Goal: Information Seeking & Learning: Learn about a topic

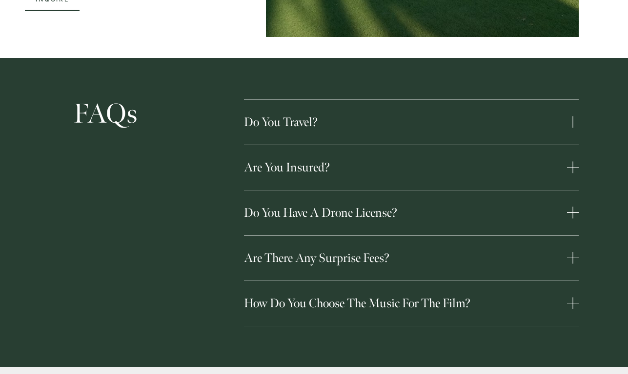
scroll to position [2408, 0]
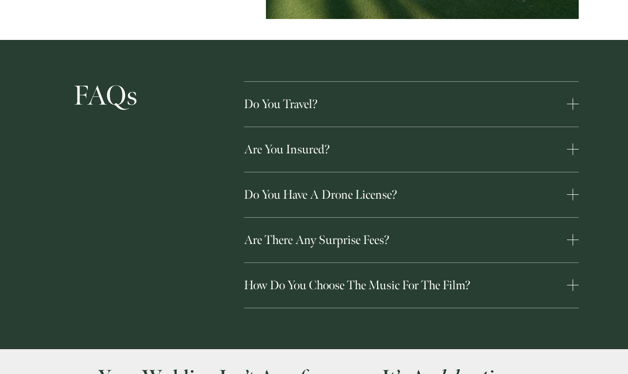
click at [409, 187] on span "Do you have a drone license?" at bounding box center [405, 195] width 323 height 16
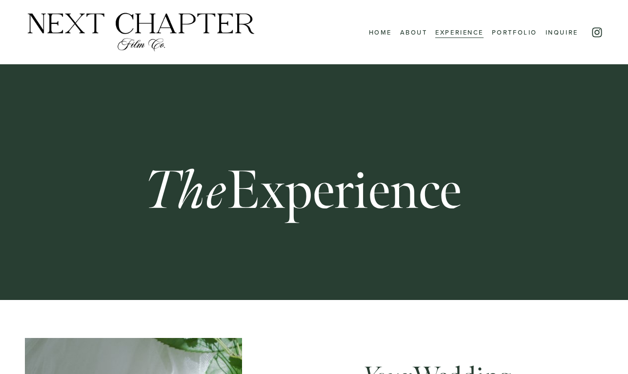
scroll to position [0, 0]
click at [509, 28] on link "Portfolio" at bounding box center [514, 32] width 45 height 13
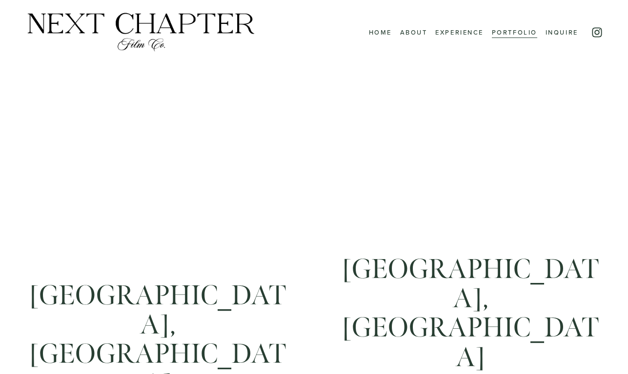
click at [405, 35] on link "About" at bounding box center [413, 32] width 27 height 13
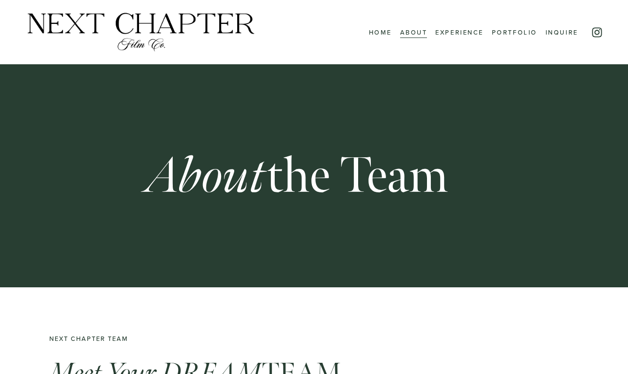
click at [567, 31] on link "Inquire" at bounding box center [561, 32] width 33 height 13
